Goal: Check status: Check status

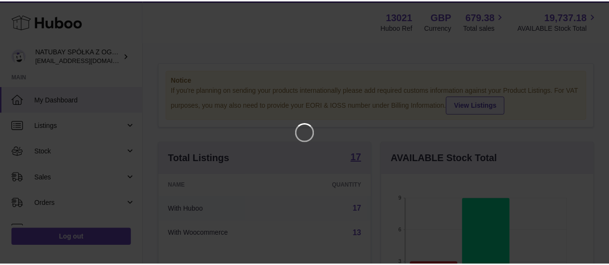
scroll to position [150, 215]
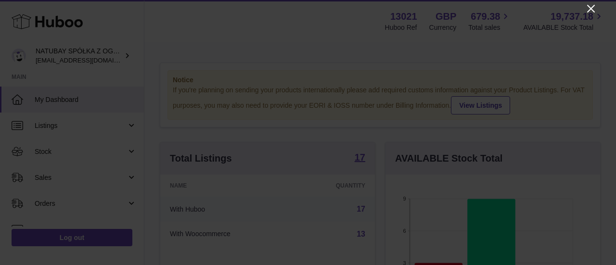
click at [591, 14] on icon "Close" at bounding box center [591, 9] width 12 height 12
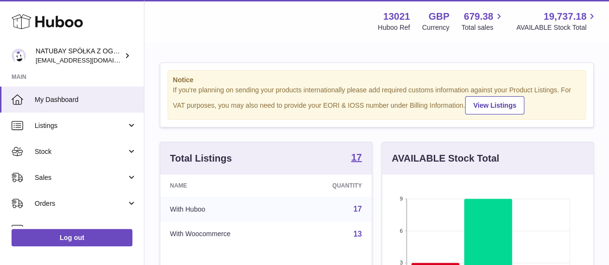
scroll to position [481292, 481230]
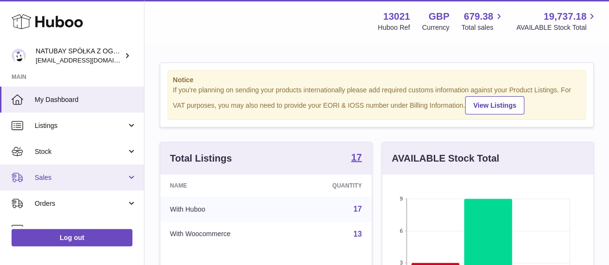
click at [81, 184] on link "Sales" at bounding box center [72, 178] width 144 height 26
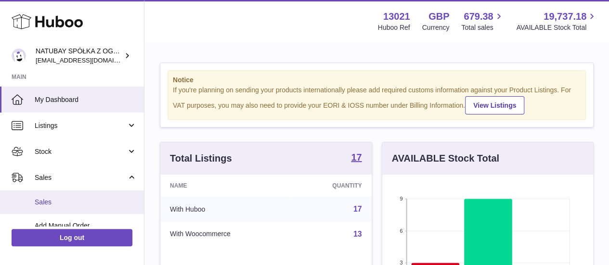
click at [71, 203] on span "Sales" at bounding box center [86, 202] width 102 height 9
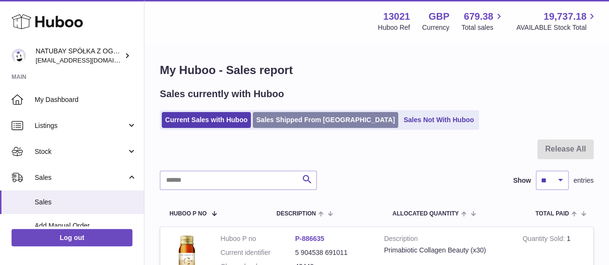
click at [325, 115] on link "Sales Shipped From Huboo" at bounding box center [325, 120] width 145 height 16
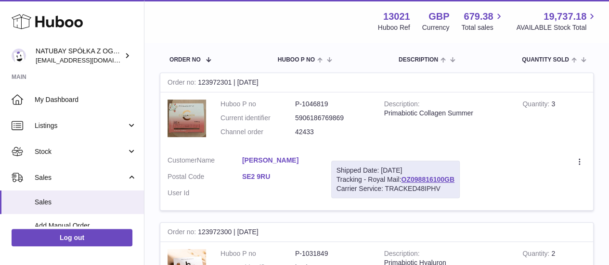
scroll to position [140, 0]
click at [218, 81] on div "Order no 123972301 | 2nd Sep" at bounding box center [376, 83] width 433 height 19
click at [285, 78] on div "Order no 123972301 | 2nd Sep" at bounding box center [376, 83] width 433 height 19
drag, startPoint x: 200, startPoint y: 82, endPoint x: 232, endPoint y: 84, distance: 31.8
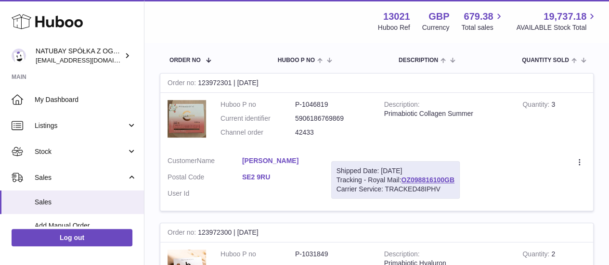
click at [232, 84] on div "Order no 123972301 | 2nd Sep" at bounding box center [376, 83] width 433 height 19
copy div "123972301"
